Goal: Task Accomplishment & Management: Use online tool/utility

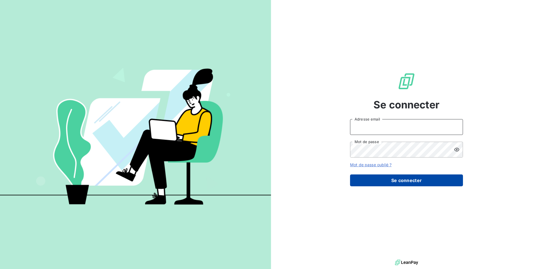
type input "[PERSON_NAME][EMAIL_ADDRESS][DOMAIN_NAME]"
click at [445, 175] on button "Se connecter" at bounding box center [406, 180] width 113 height 12
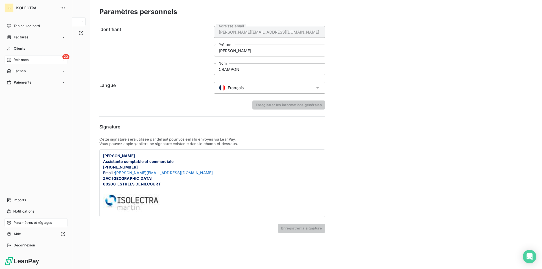
click at [6, 61] on div "20 Relances" at bounding box center [36, 59] width 63 height 9
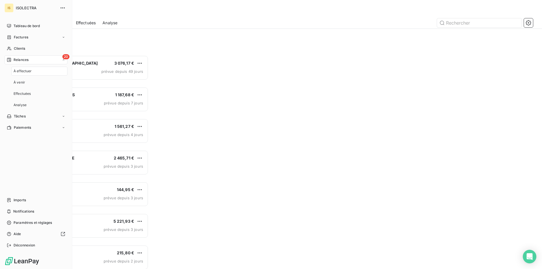
scroll to position [209, 117]
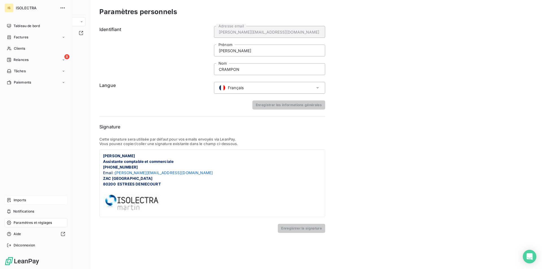
click at [36, 201] on div "Imports" at bounding box center [36, 200] width 63 height 9
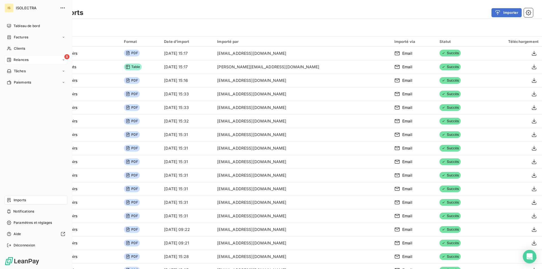
click at [49, 57] on div "8 Relances" at bounding box center [36, 59] width 63 height 9
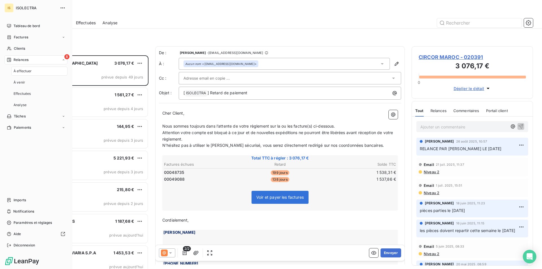
scroll to position [209, 117]
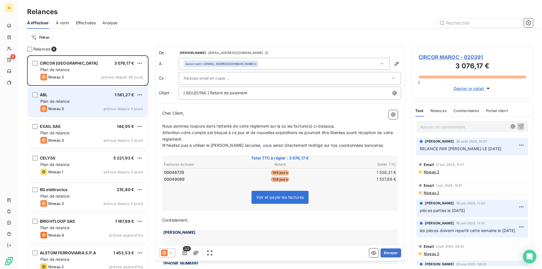
click at [88, 111] on div "Niveau 3 prévue depuis 4 jours" at bounding box center [91, 108] width 103 height 7
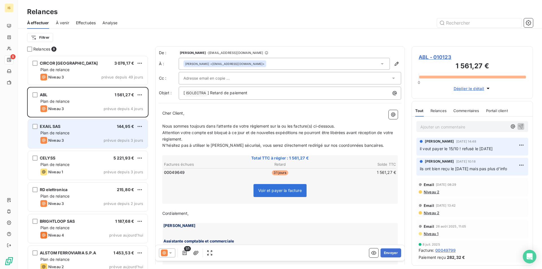
drag, startPoint x: 77, startPoint y: 135, endPoint x: 80, endPoint y: 129, distance: 6.1
click at [77, 133] on div "Plan de relance" at bounding box center [91, 133] width 103 height 6
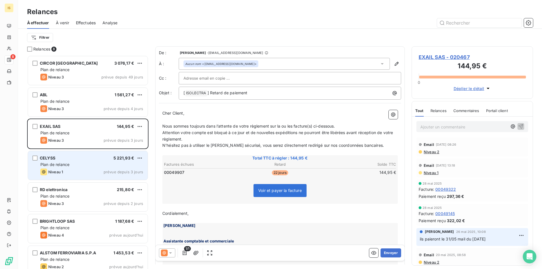
click at [112, 171] on span "prévue depuis 3 jours" at bounding box center [124, 172] width 40 height 5
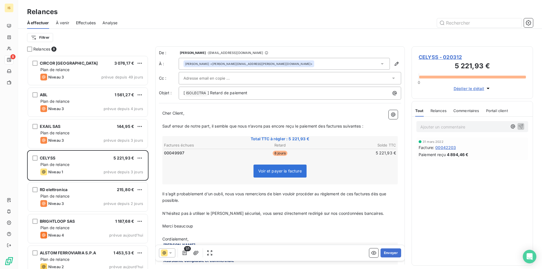
click at [220, 76] on input "text" at bounding box center [213, 78] width 61 height 8
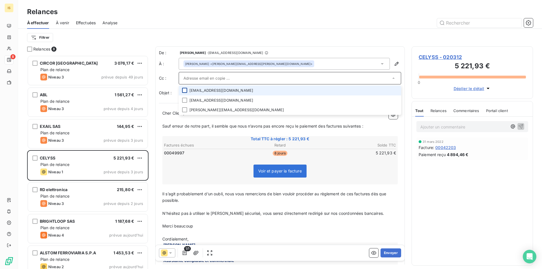
click at [185, 89] on div at bounding box center [184, 90] width 5 height 5
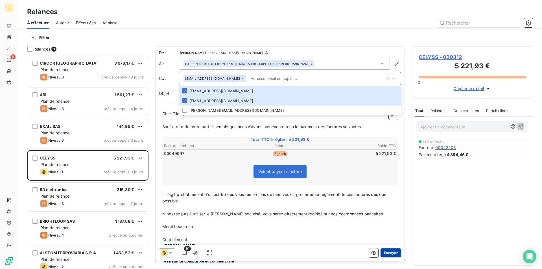
click at [388, 250] on button "Envoyer" at bounding box center [390, 252] width 21 height 9
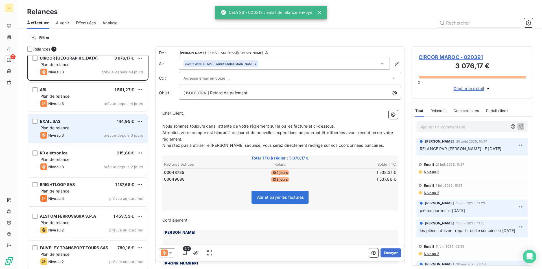
scroll to position [8, 0]
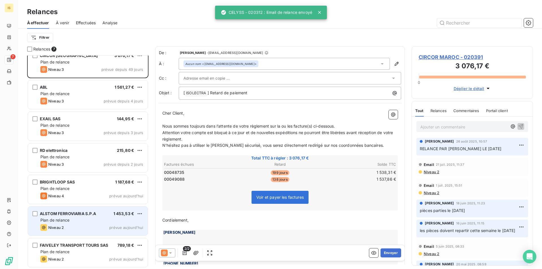
click at [73, 224] on div "Niveau 2 prévue aujourd’hui" at bounding box center [91, 227] width 103 height 7
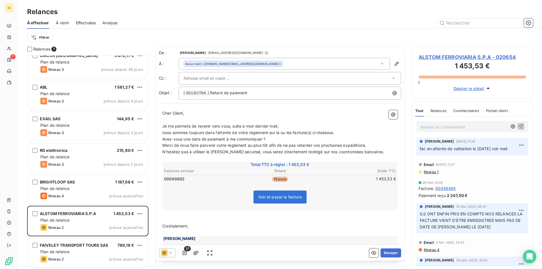
click at [447, 125] on p "Ajouter un commentaire ﻿" at bounding box center [463, 126] width 87 height 7
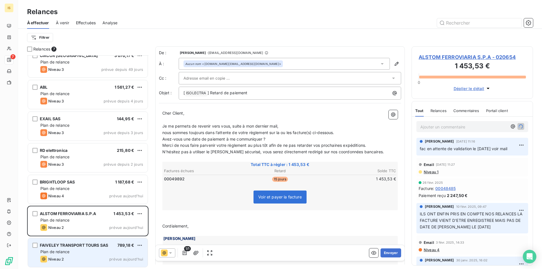
click at [86, 257] on div "Niveau 2 prévue aujourd’hui" at bounding box center [91, 259] width 103 height 7
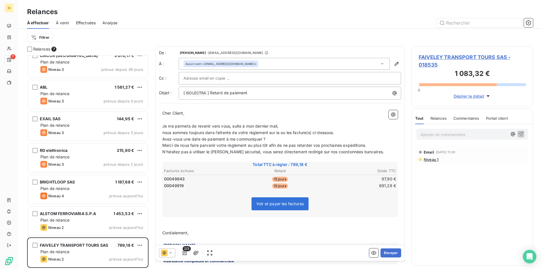
click at [211, 74] on input "text" at bounding box center [213, 78] width 61 height 8
paste input "[EMAIL_ADDRESS][DOMAIN_NAME]"
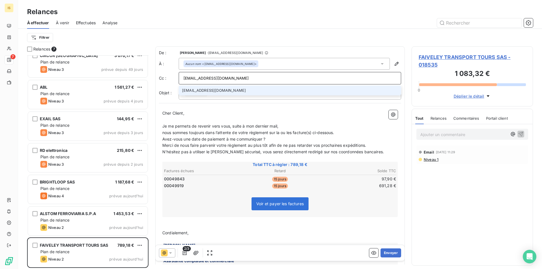
type input "[EMAIL_ADDRESS][DOMAIN_NAME]"
click at [219, 88] on li "[EMAIL_ADDRESS][DOMAIN_NAME]" at bounding box center [290, 91] width 222 height 10
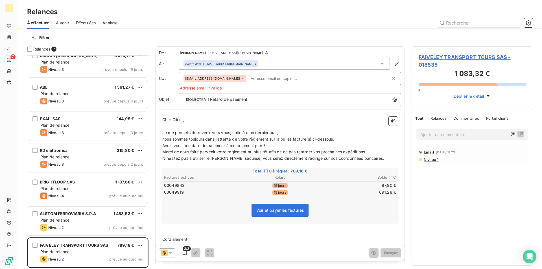
click at [248, 75] on input "text" at bounding box center [319, 78] width 142 height 8
click at [248, 79] on input "text" at bounding box center [280, 78] width 65 height 8
paste input "[EMAIL_ADDRESS][DOMAIN_NAME]"
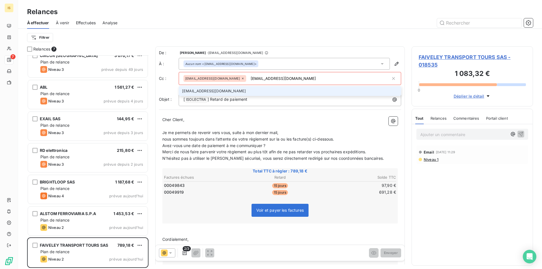
type input "[EMAIL_ADDRESS][DOMAIN_NAME]"
click at [227, 91] on li "[EMAIL_ADDRESS][DOMAIN_NAME]" at bounding box center [290, 91] width 222 height 10
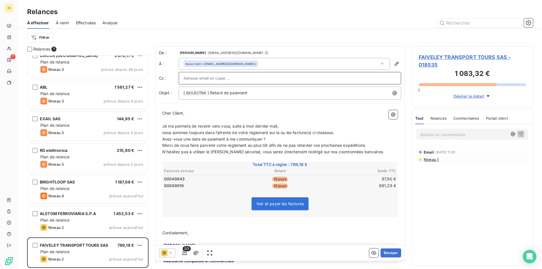
click at [225, 76] on input "text" at bounding box center [289, 78] width 213 height 8
paste input "[EMAIL_ADDRESS][DOMAIN_NAME]"
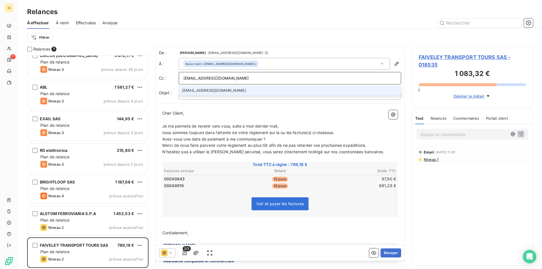
type input "[EMAIL_ADDRESS][DOMAIN_NAME]"
click at [213, 90] on li "[EMAIL_ADDRESS][DOMAIN_NAME]" at bounding box center [290, 91] width 222 height 10
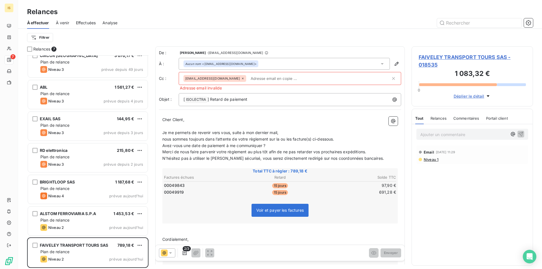
click at [241, 80] on icon at bounding box center [242, 78] width 3 height 3
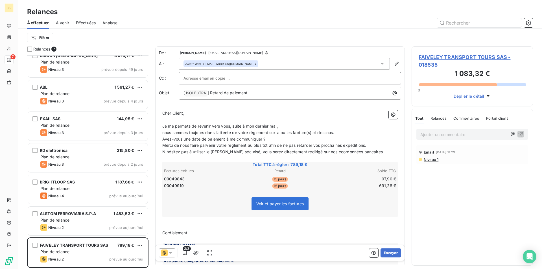
paste input "[EMAIL_ADDRESS][DOMAIN_NAME]"
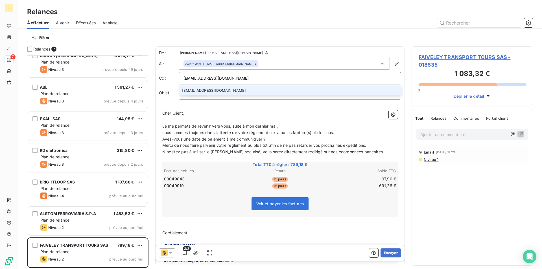
type input "[EMAIL_ADDRESS][DOMAIN_NAME]"
click at [226, 90] on li "[EMAIL_ADDRESS][DOMAIN_NAME]" at bounding box center [290, 91] width 222 height 10
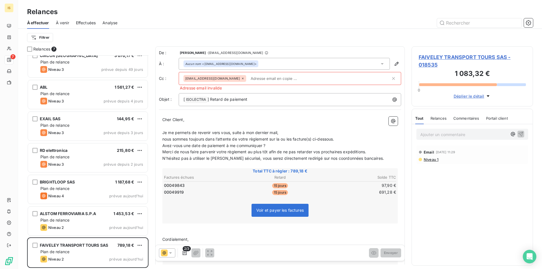
click at [322, 127] on p "﻿" at bounding box center [279, 126] width 235 height 6
click at [232, 78] on span "[EMAIL_ADDRESS][DOMAIN_NAME]" at bounding box center [212, 78] width 55 height 3
click at [259, 76] on input "text" at bounding box center [319, 78] width 142 height 8
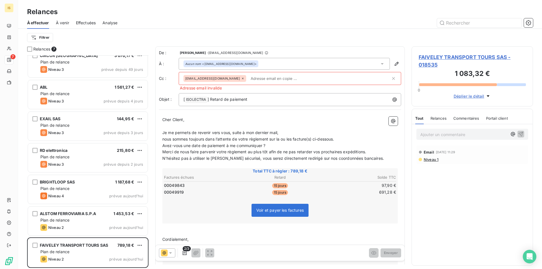
click at [247, 79] on div "[EMAIL_ADDRESS][DOMAIN_NAME]" at bounding box center [286, 78] width 207 height 8
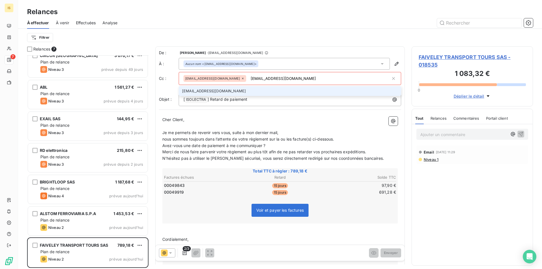
type input "[EMAIL_ADDRESS][DOMAIN_NAME]"
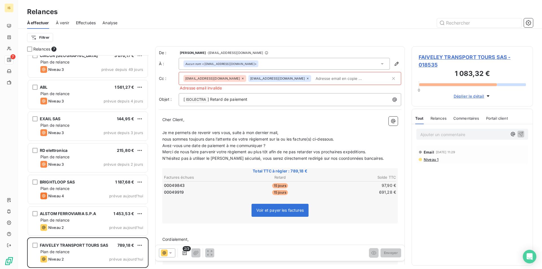
click at [242, 79] on icon at bounding box center [242, 78] width 3 height 3
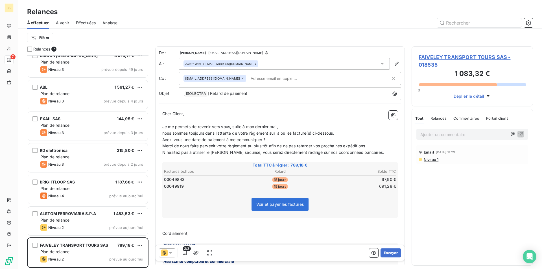
paste input "[EMAIL_ADDRESS][PERSON_NAME][DOMAIN_NAME]"
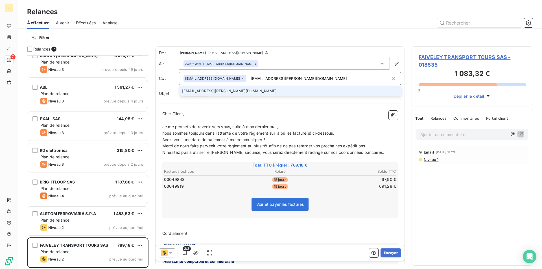
type input "[EMAIL_ADDRESS][PERSON_NAME][DOMAIN_NAME]"
click at [242, 93] on li "[EMAIL_ADDRESS][PERSON_NAME][DOMAIN_NAME]" at bounding box center [290, 91] width 222 height 10
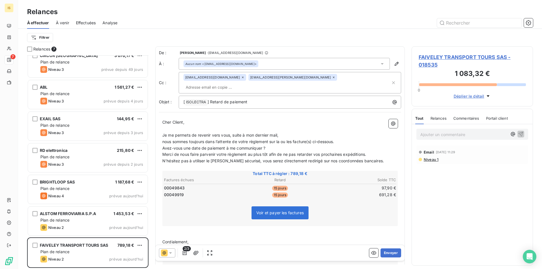
click at [249, 83] on input "text" at bounding box center [215, 87] width 65 height 8
paste input "ms-wabtec-fr3@medius."
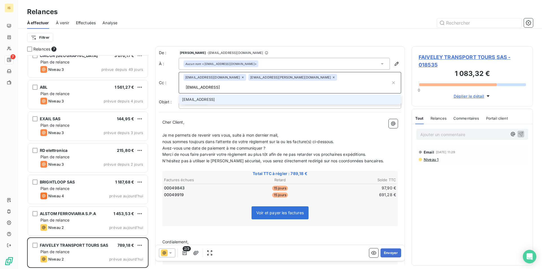
type input "[EMAIL_ADDRESS]"
click at [308, 95] on li "[EMAIL_ADDRESS]" at bounding box center [290, 100] width 222 height 10
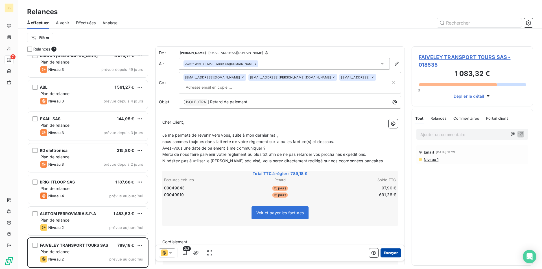
click at [385, 253] on button "Envoyer" at bounding box center [390, 252] width 21 height 9
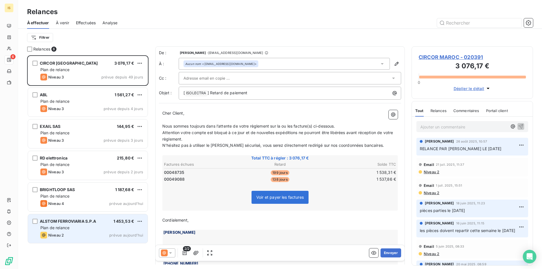
click at [58, 232] on div "Niveau 2" at bounding box center [51, 235] width 23 height 7
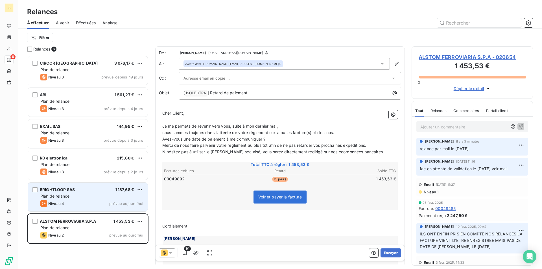
click at [86, 200] on div "Niveau 4 prévue aujourd’hui" at bounding box center [91, 203] width 103 height 7
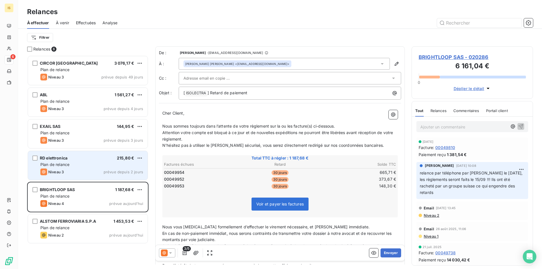
click at [77, 173] on div "Niveau 3 prévue depuis 2 jours" at bounding box center [91, 172] width 103 height 7
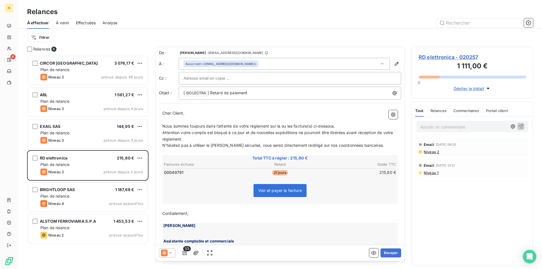
click at [438, 127] on p "Ajouter un commentaire ﻿" at bounding box center [463, 126] width 87 height 7
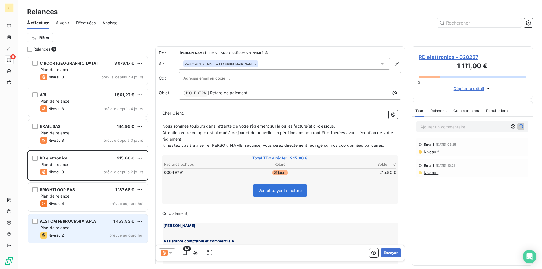
click at [66, 228] on span "Plan de relance" at bounding box center [54, 227] width 29 height 5
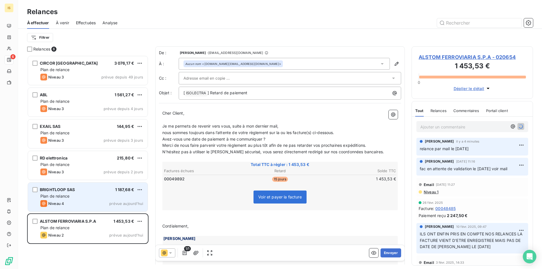
click at [78, 208] on div "BRIGHTLOOP SAS 1 187,68 € Plan de relance Niveau 4 prévue aujourd’hui" at bounding box center [88, 197] width 120 height 29
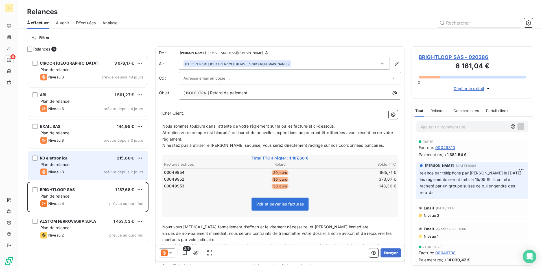
click at [75, 172] on div "Niveau 3 prévue depuis 2 jours" at bounding box center [91, 172] width 103 height 7
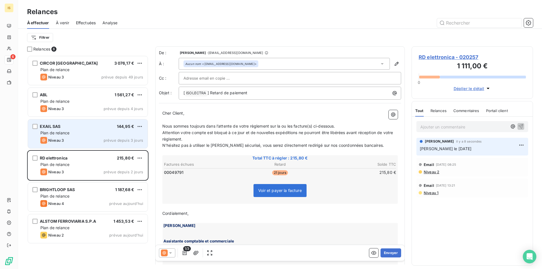
click at [81, 136] on div "EXAIL SAS 144,95 € Plan de relance Niveau 3 prévue depuis 3 jours" at bounding box center [88, 133] width 120 height 29
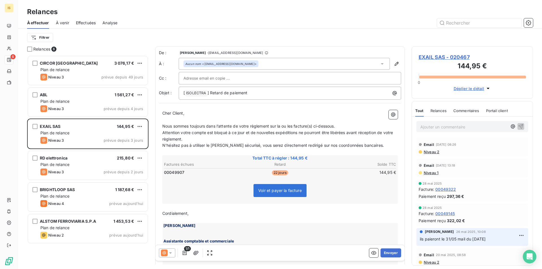
paste input "[EMAIL_ADDRESS][DOMAIN_NAME]"
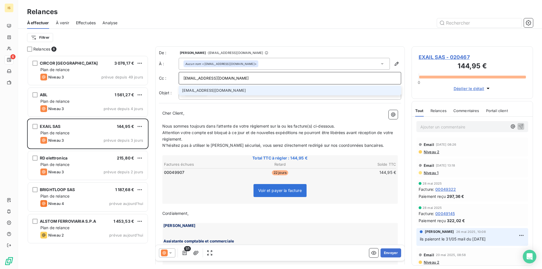
type input "[EMAIL_ADDRESS][DOMAIN_NAME]"
click at [187, 89] on li "[EMAIL_ADDRESS][DOMAIN_NAME]" at bounding box center [290, 91] width 222 height 10
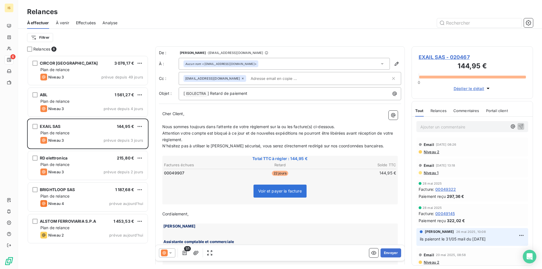
paste input "[PERSON_NAME][EMAIL_ADDRESS][DOMAIN_NAME]"
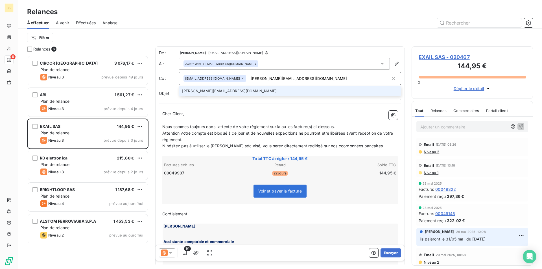
type input "[PERSON_NAME][EMAIL_ADDRESS][DOMAIN_NAME]"
click at [250, 89] on li "[PERSON_NAME][EMAIL_ADDRESS][DOMAIN_NAME]" at bounding box center [290, 91] width 222 height 10
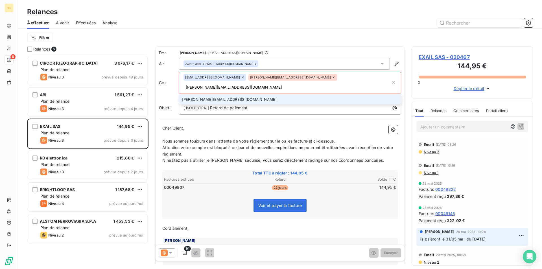
type input "[PERSON_NAME][EMAIL_ADDRESS][DOMAIN_NAME]"
click at [259, 95] on li "[PERSON_NAME][EMAIL_ADDRESS][DOMAIN_NAME]" at bounding box center [290, 100] width 222 height 10
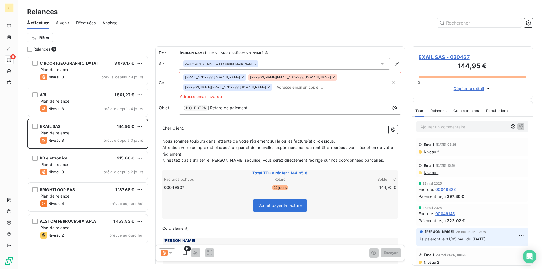
click at [332, 76] on icon at bounding box center [333, 77] width 3 height 3
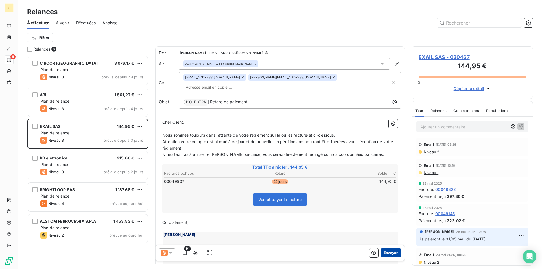
click at [389, 253] on button "Envoyer" at bounding box center [390, 252] width 21 height 9
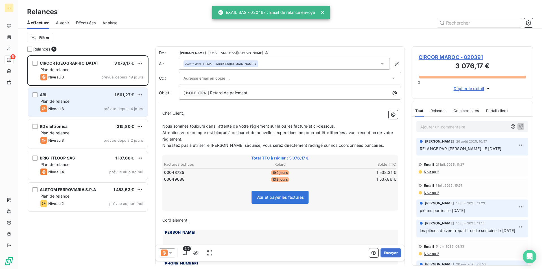
click at [75, 109] on div "Niveau 3 prévue depuis 4 jours" at bounding box center [91, 108] width 103 height 7
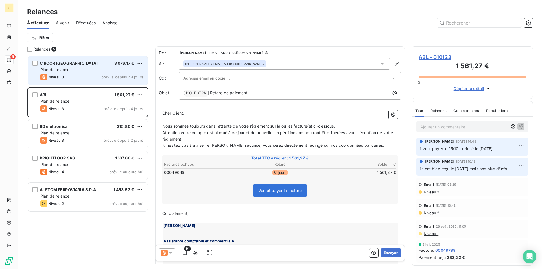
click at [75, 70] on div "Plan de relance" at bounding box center [91, 70] width 103 height 6
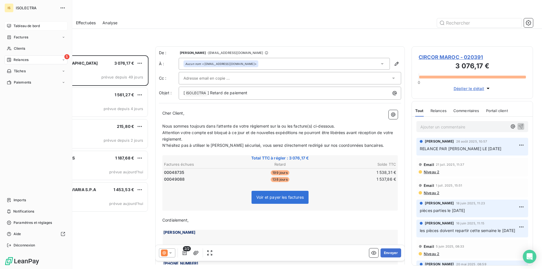
click at [15, 26] on span "Tableau de bord" at bounding box center [27, 25] width 26 height 5
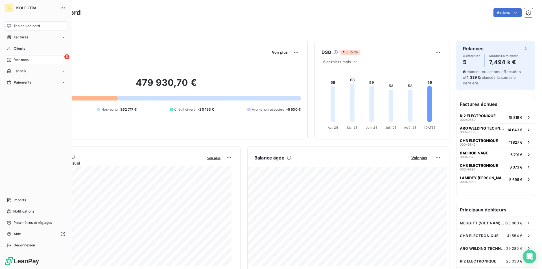
click at [13, 63] on div "5 Relances" at bounding box center [36, 59] width 63 height 9
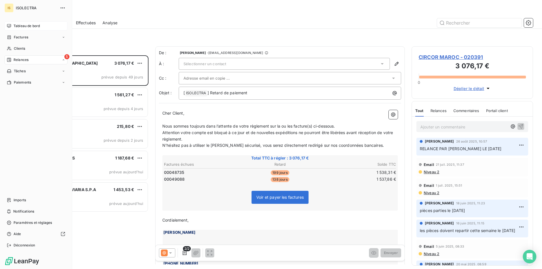
scroll to position [209, 117]
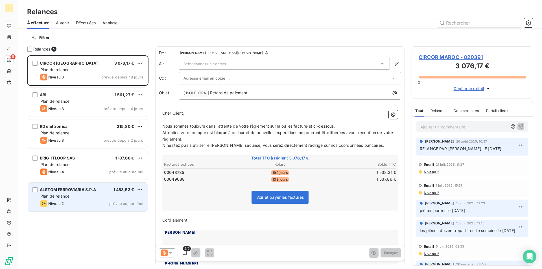
click at [124, 195] on div "Plan de relance" at bounding box center [91, 196] width 103 height 6
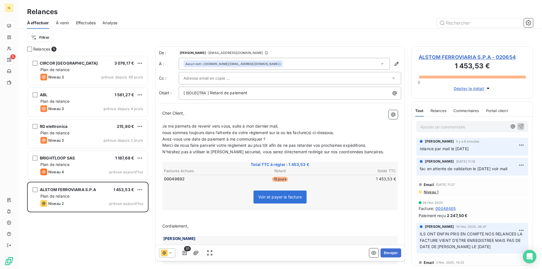
click at [68, 25] on span "À venir" at bounding box center [62, 23] width 13 height 6
